Goal: Task Accomplishment & Management: Manage account settings

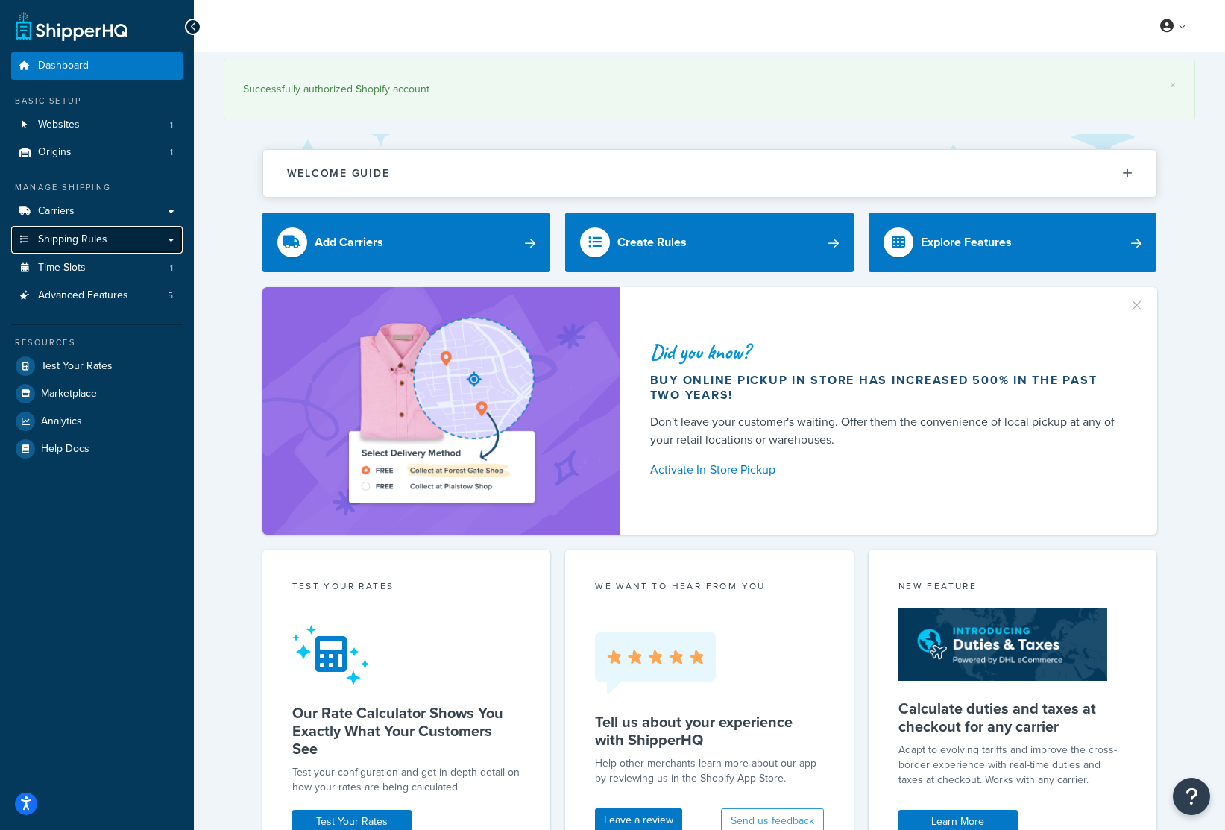
click at [65, 237] on span "Shipping Rules" at bounding box center [72, 239] width 69 height 13
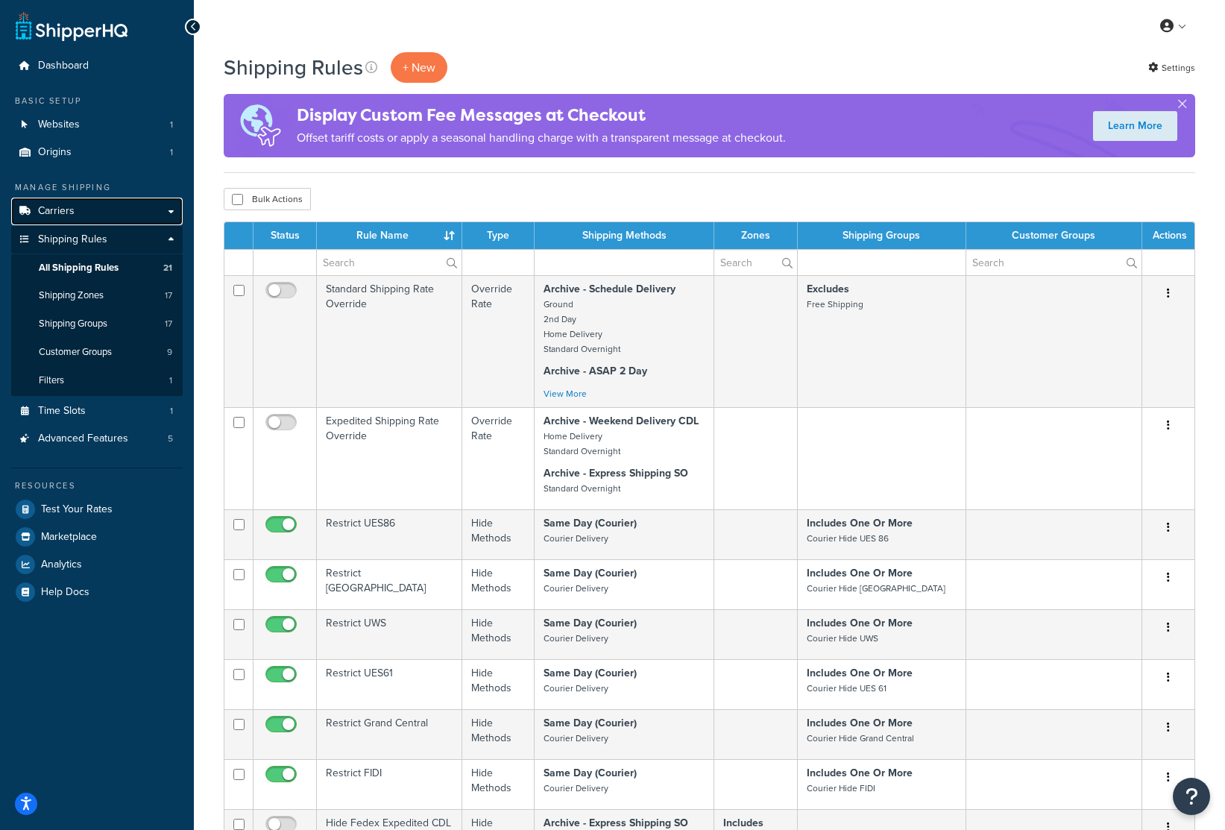
click at [72, 213] on span "Carriers" at bounding box center [56, 211] width 37 height 13
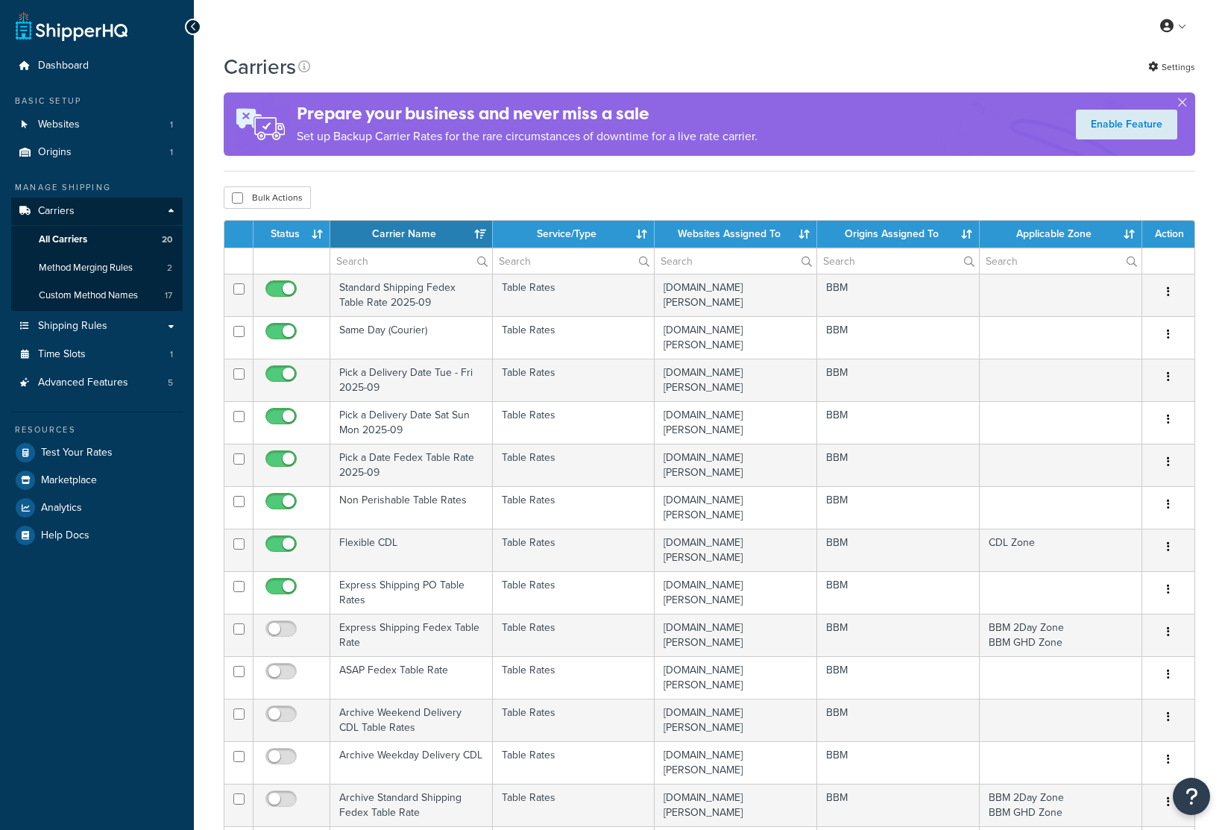
select select "15"
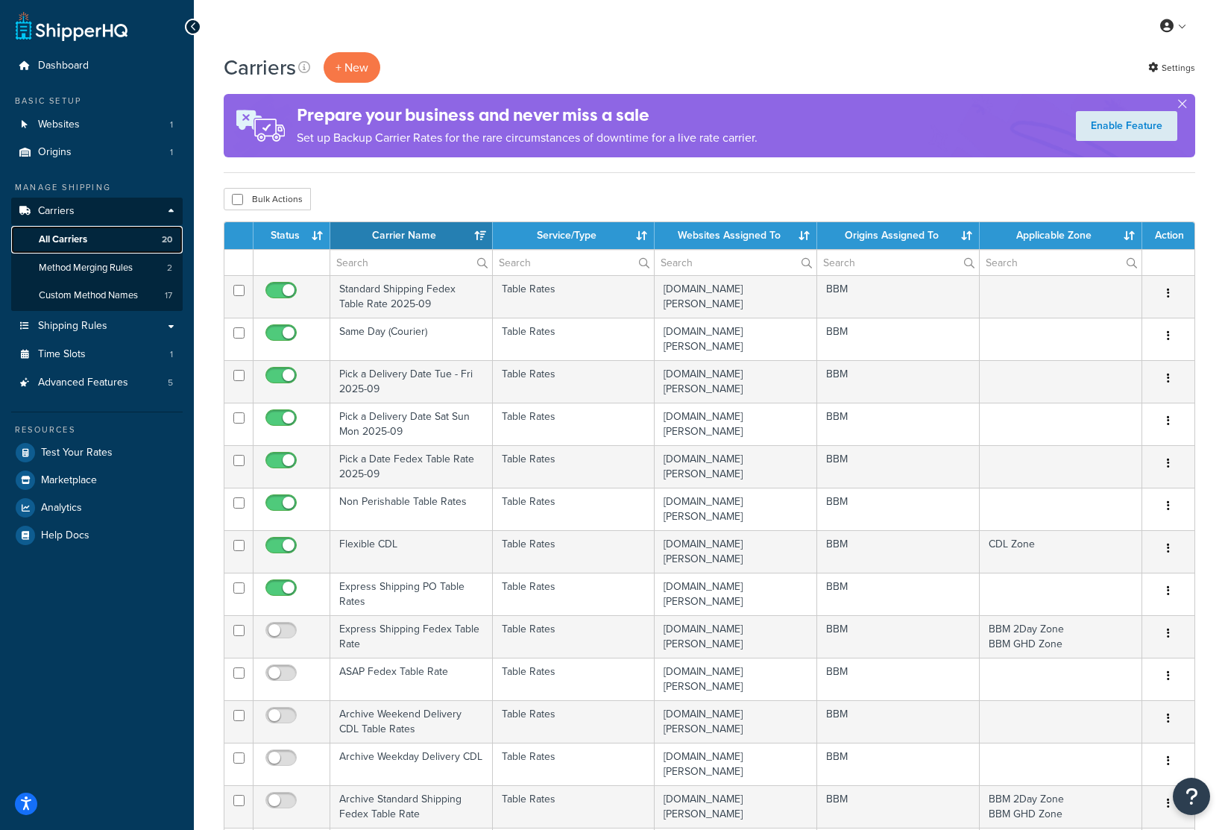
click at [51, 238] on span "All Carriers" at bounding box center [63, 239] width 48 height 13
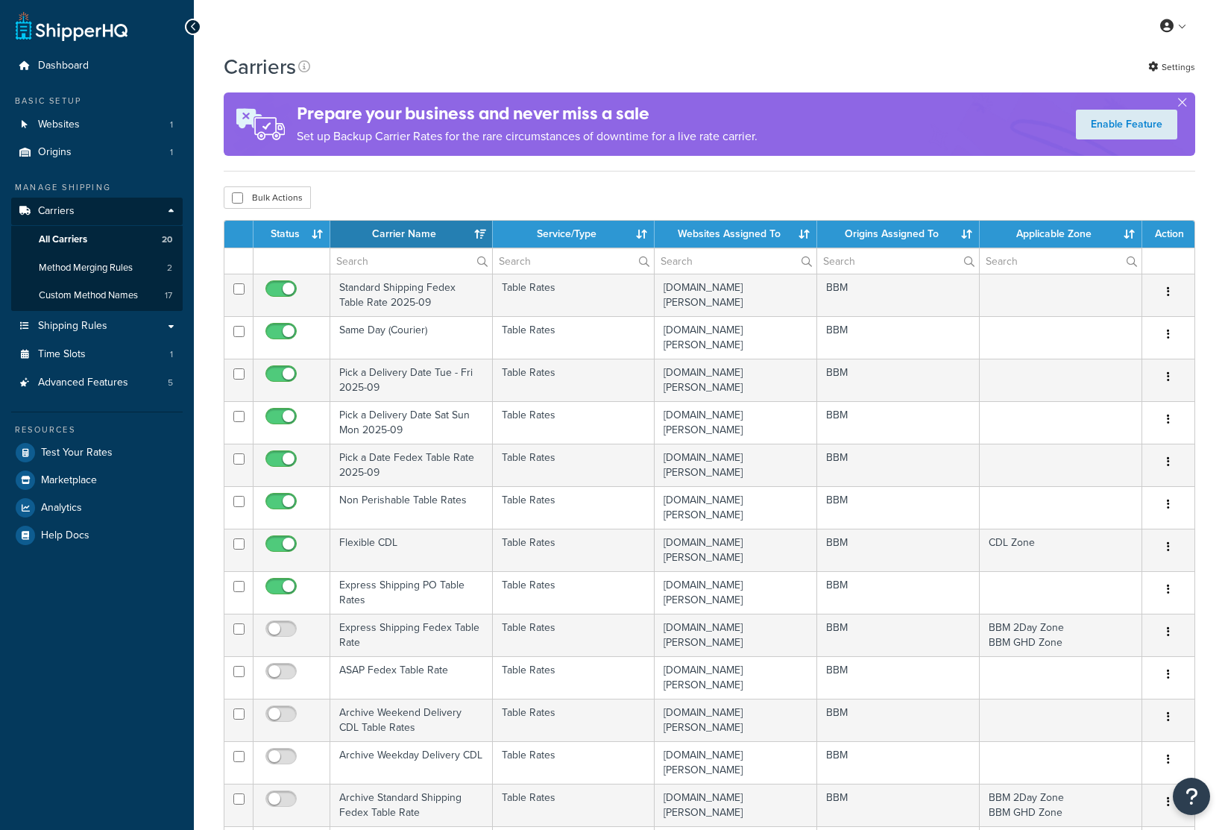
select select "15"
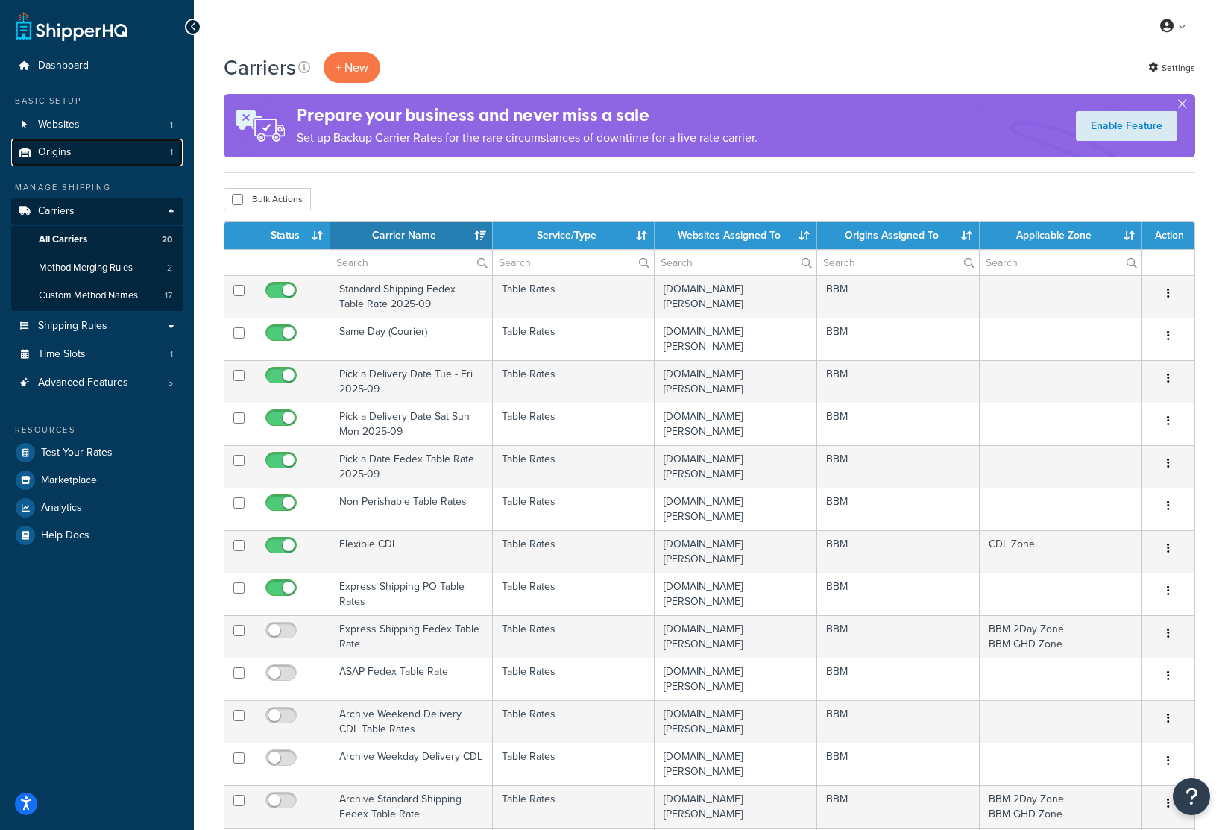
click at [76, 154] on link "Origins 1" at bounding box center [97, 153] width 172 height 28
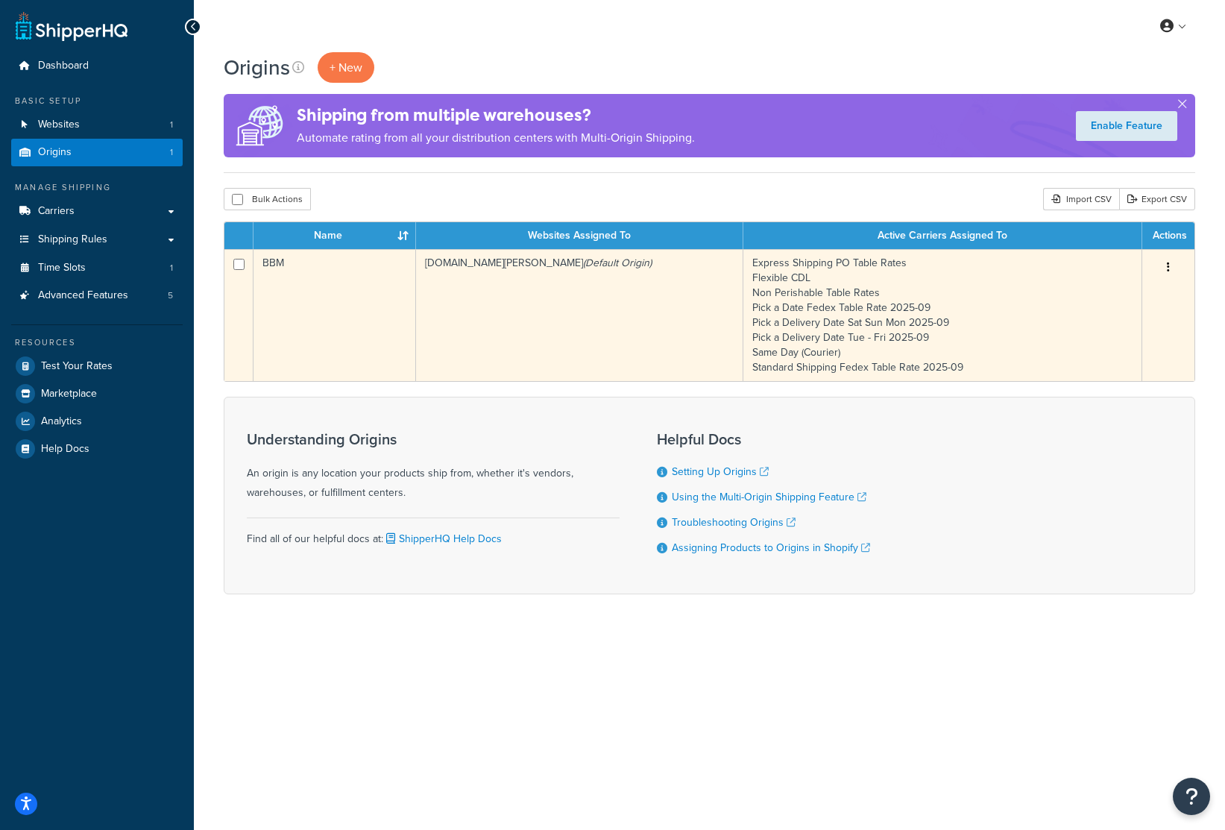
click at [593, 270] on icon "(Default Origin)" at bounding box center [617, 263] width 69 height 16
click at [826, 273] on td "Express Shipping PO Table Rates Flexible CDL Non Perishable Table Rates Pick a …" at bounding box center [943, 315] width 399 height 132
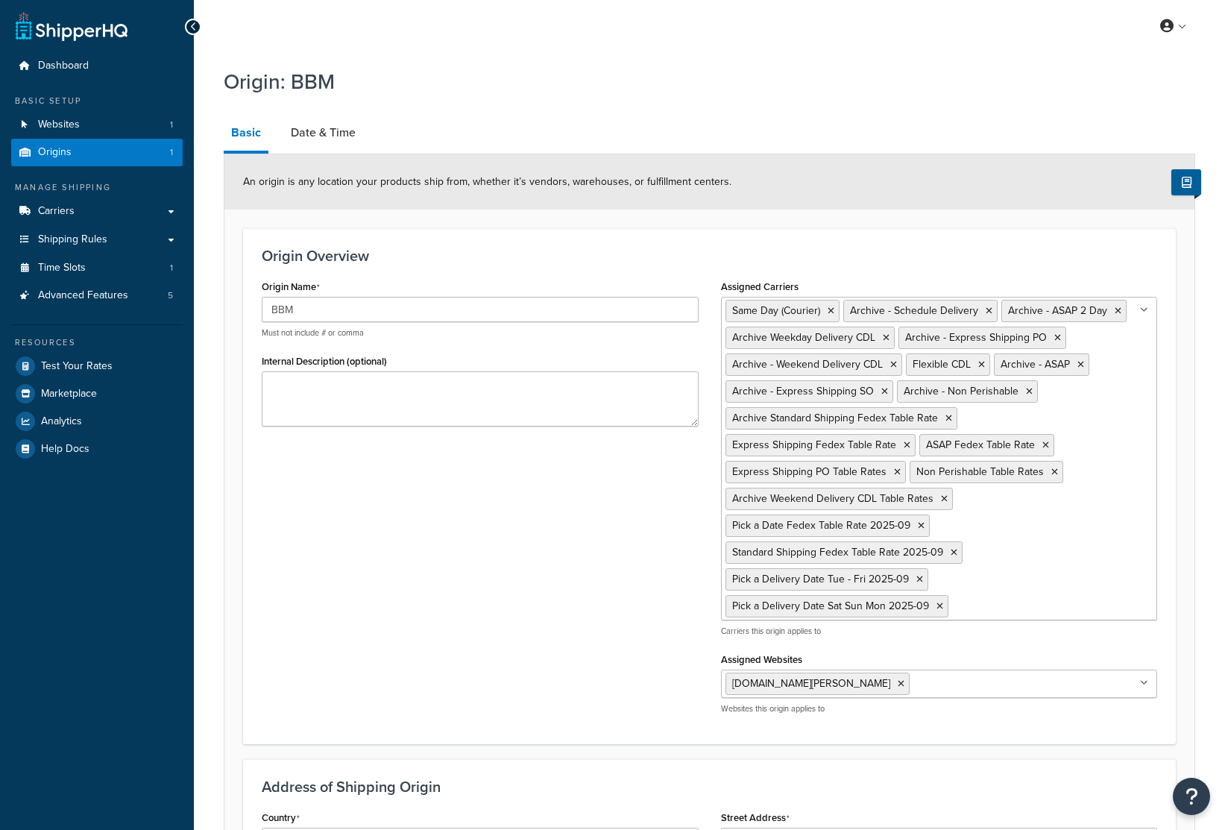
select select "30"
click at [331, 142] on link "Date & Time" at bounding box center [323, 133] width 80 height 36
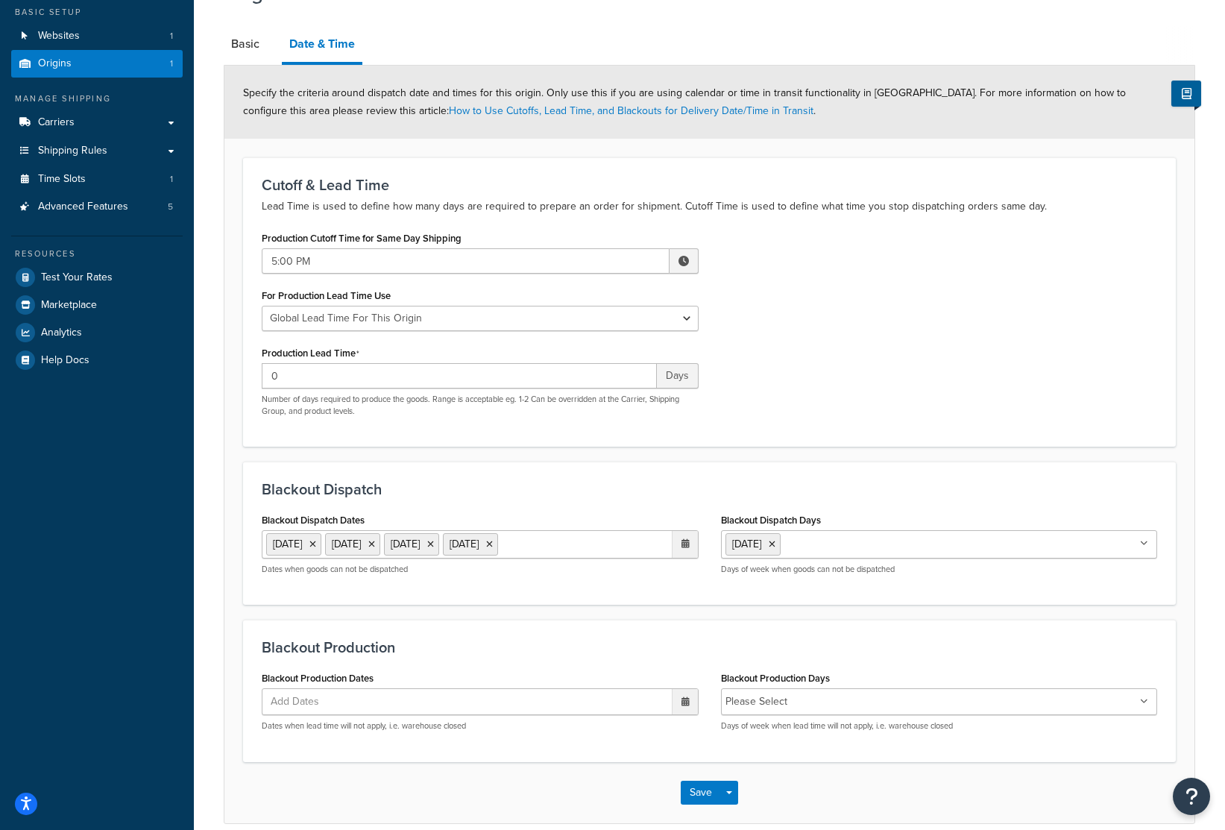
scroll to position [13, 0]
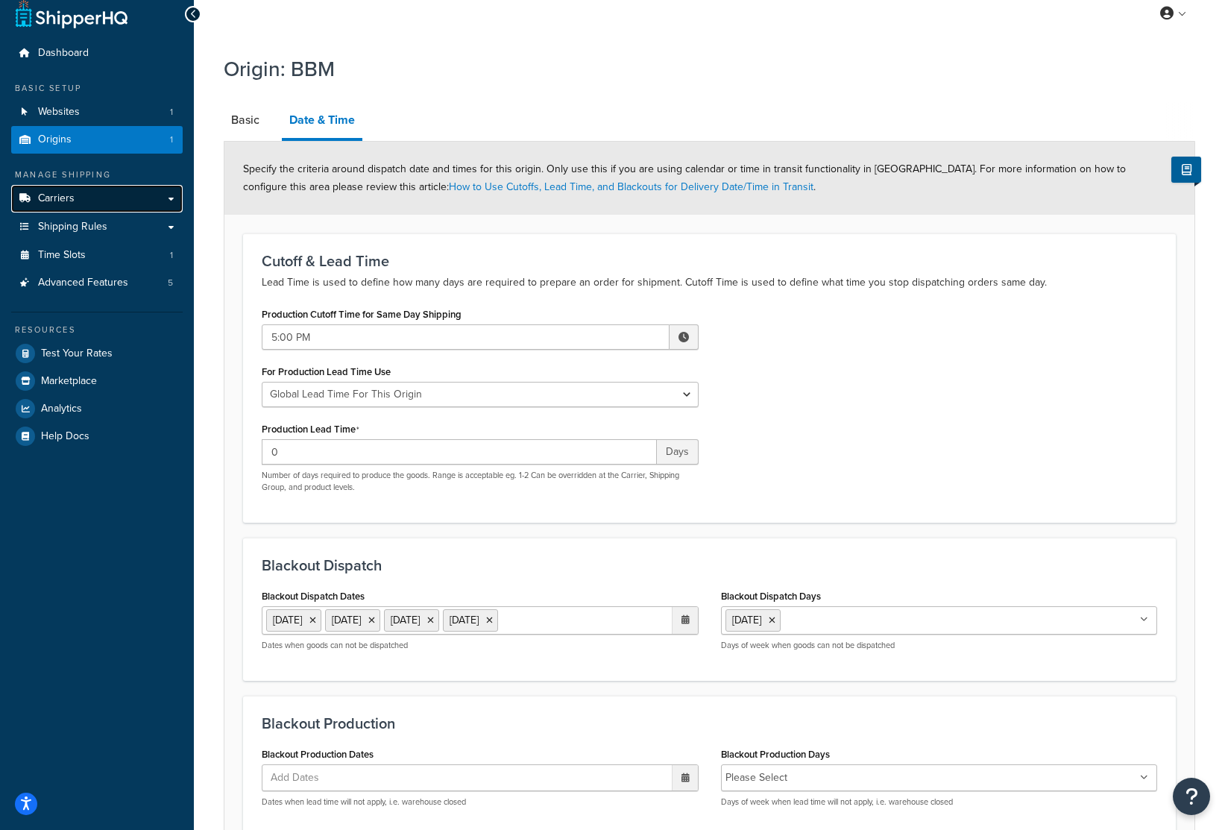
click at [86, 204] on link "Carriers" at bounding box center [97, 199] width 172 height 28
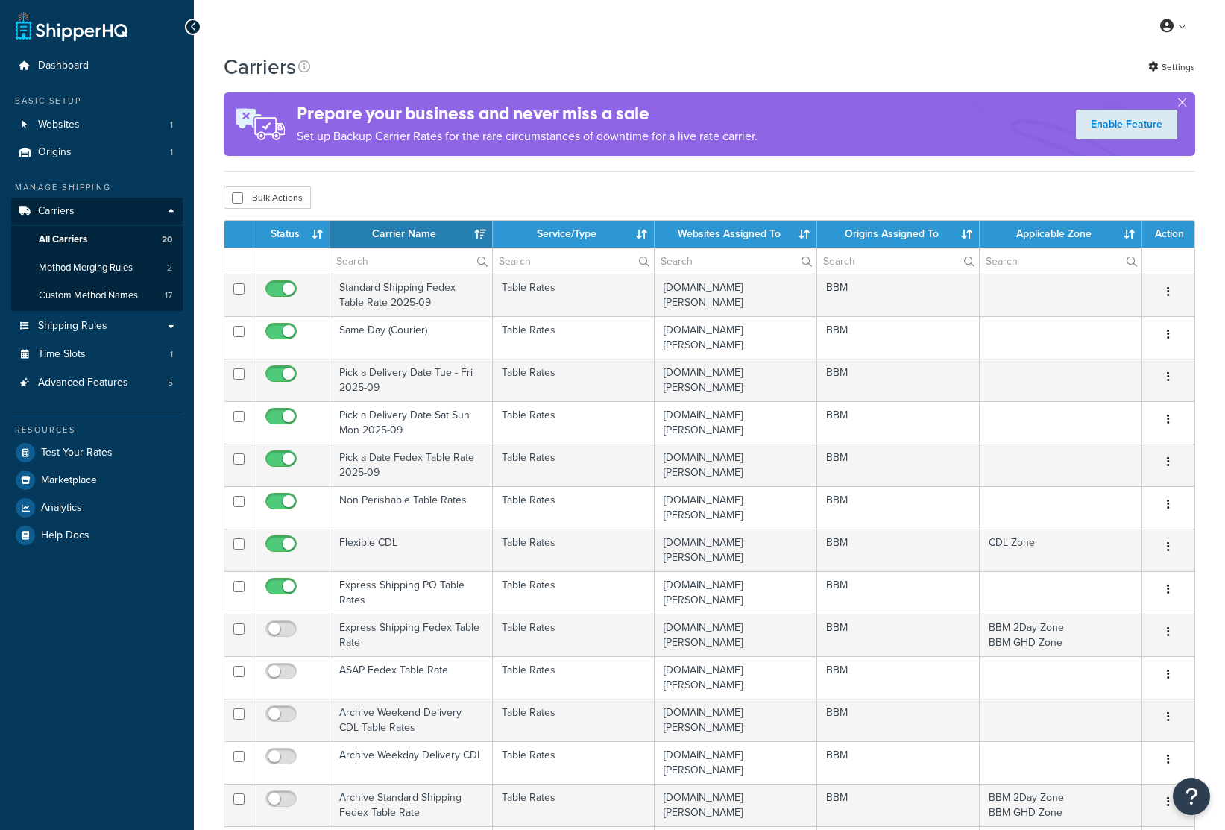
select select "15"
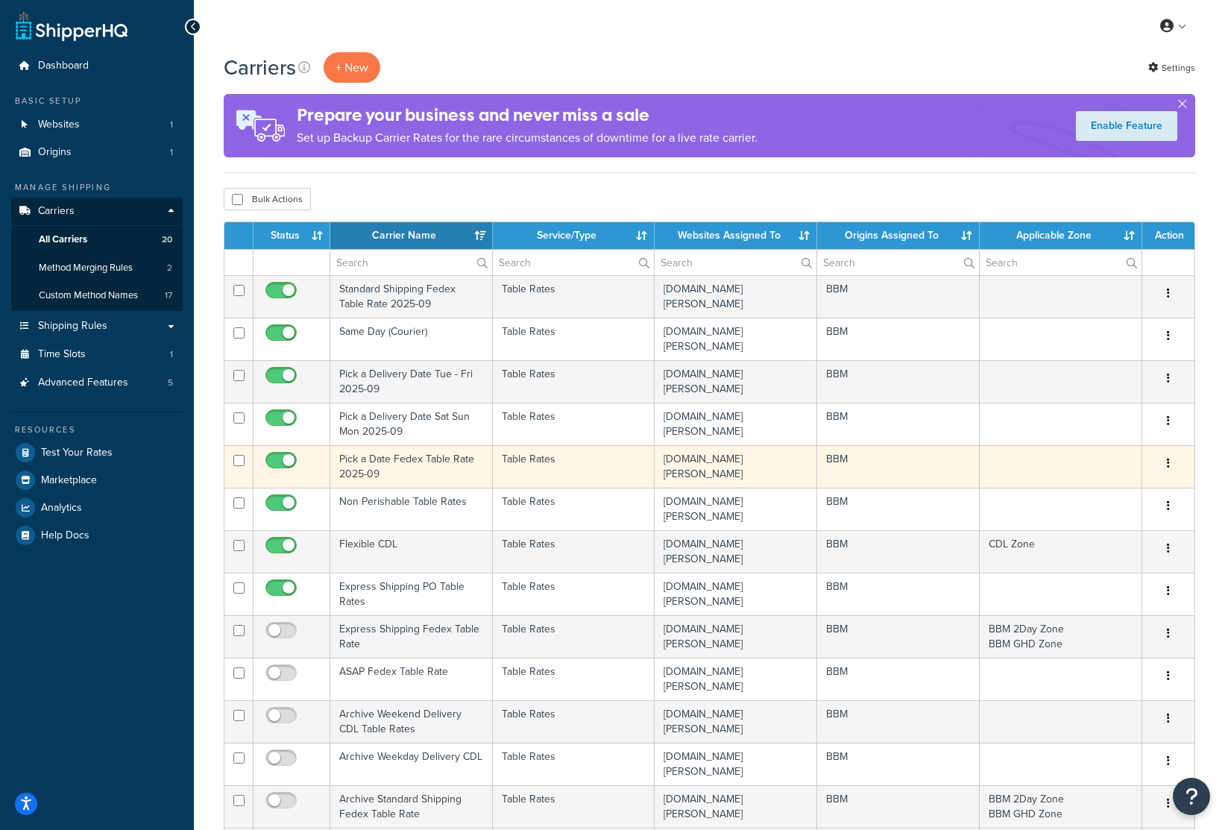
click at [430, 462] on td "Pick a Date Fedex Table Rate 2025-09" at bounding box center [411, 466] width 163 height 43
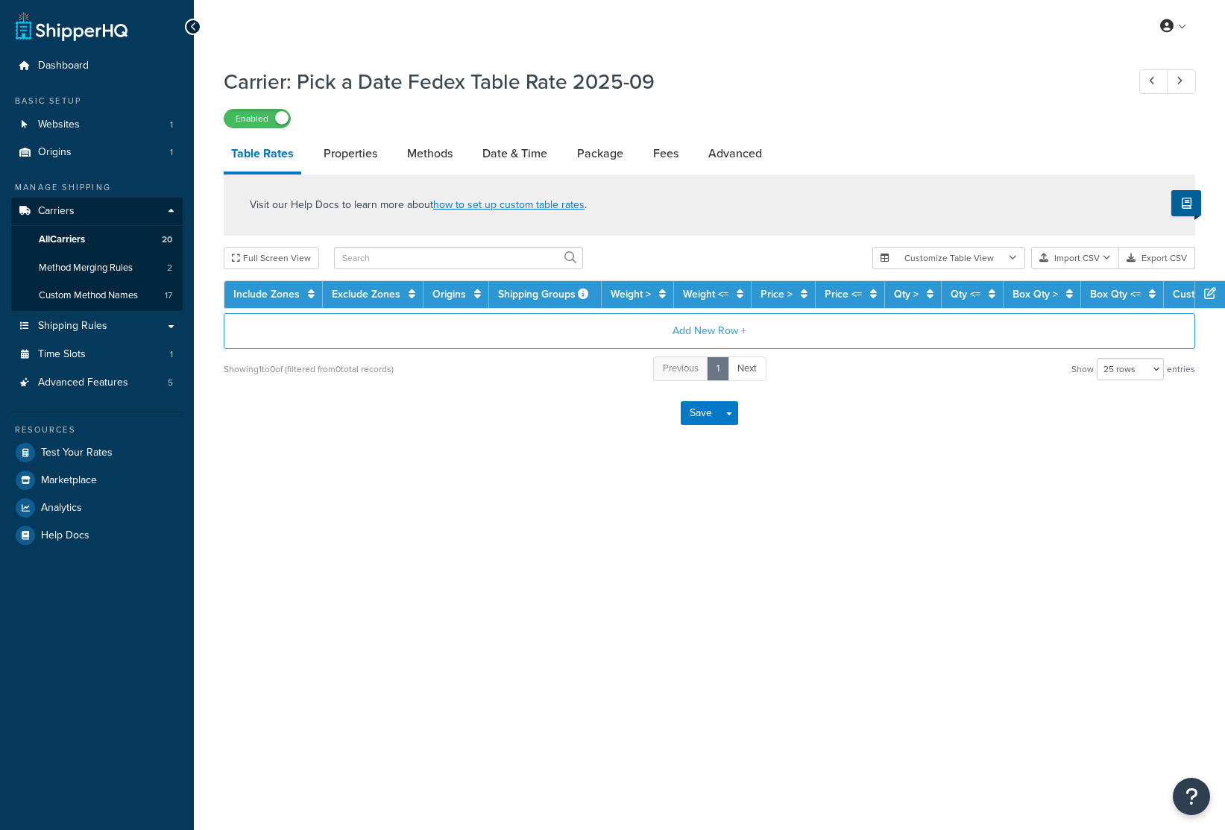
select select "25"
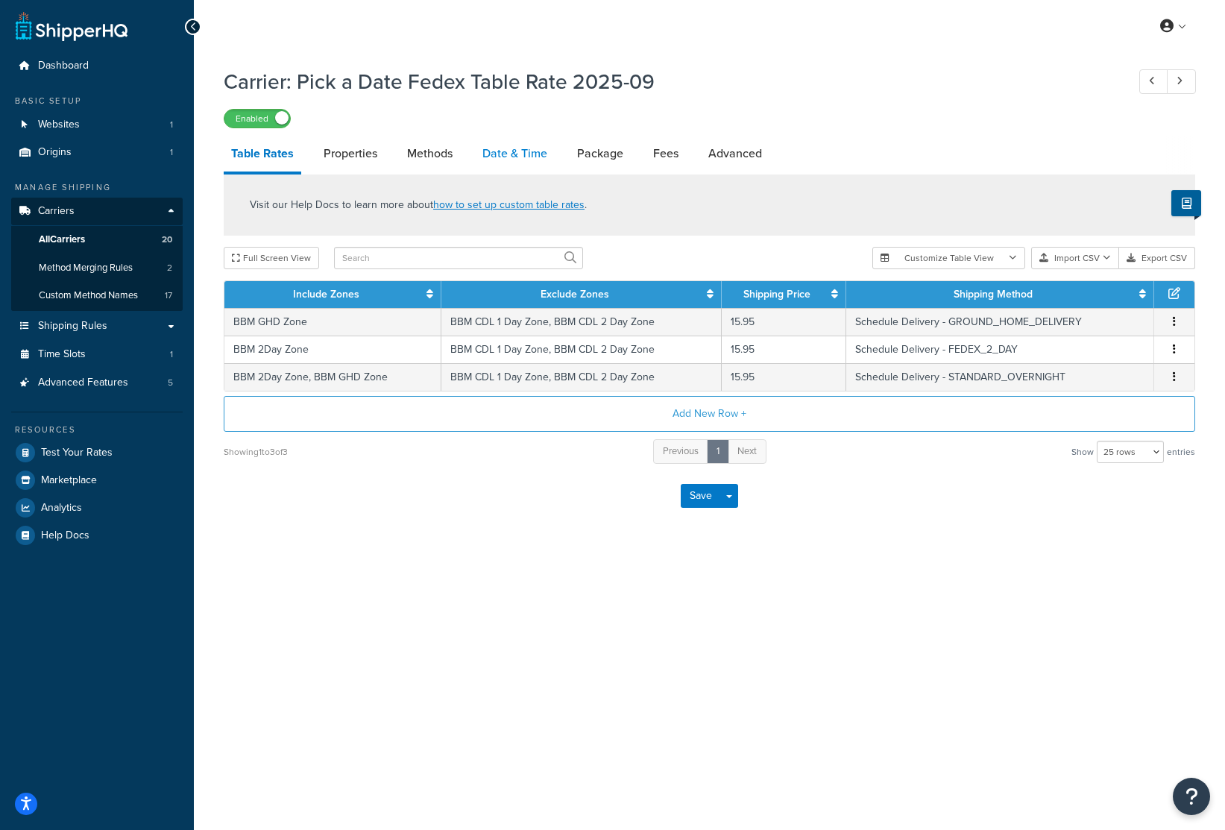
click at [491, 154] on link "Date & Time" at bounding box center [515, 154] width 80 height 36
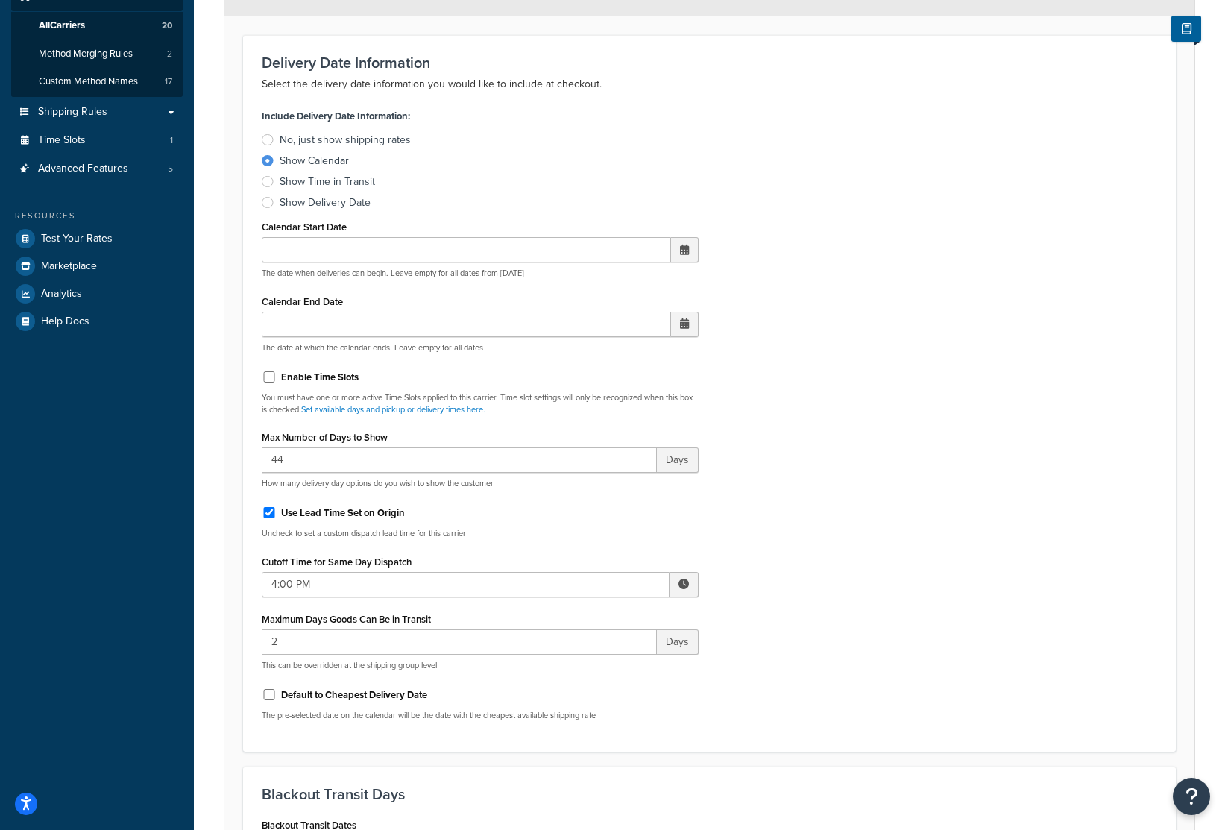
scroll to position [260, 0]
